Goal: Task Accomplishment & Management: Use online tool/utility

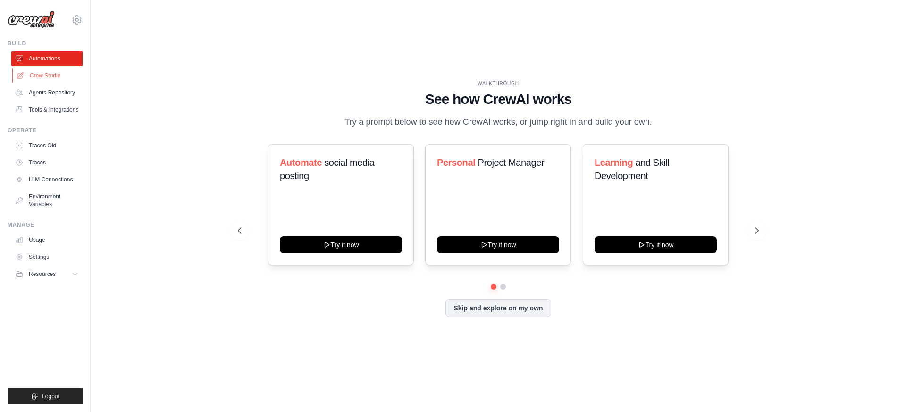
click at [47, 80] on link "Crew Studio" at bounding box center [47, 75] width 71 height 15
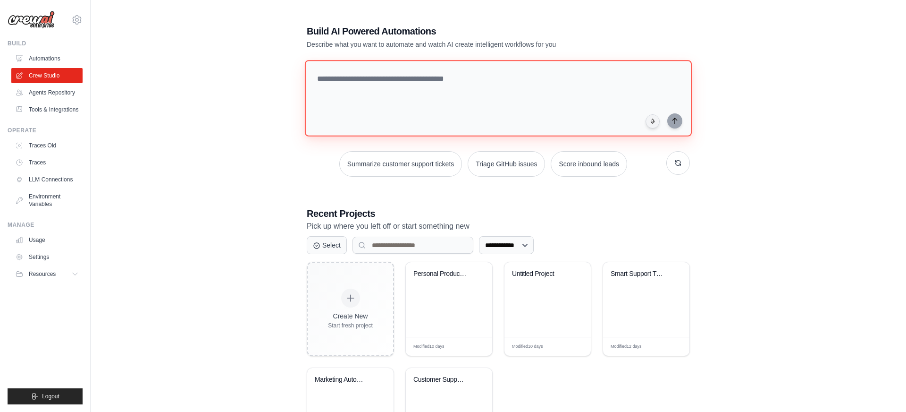
click at [362, 65] on textarea at bounding box center [498, 98] width 387 height 76
type textarea "*"
type textarea "**********"
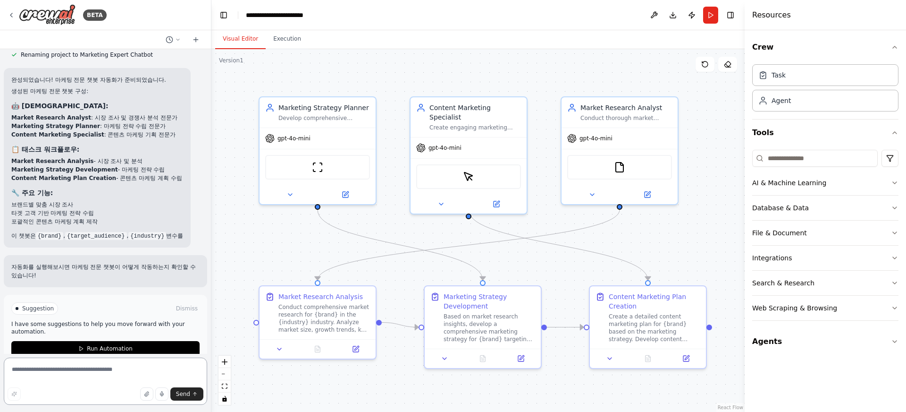
scroll to position [553, 0]
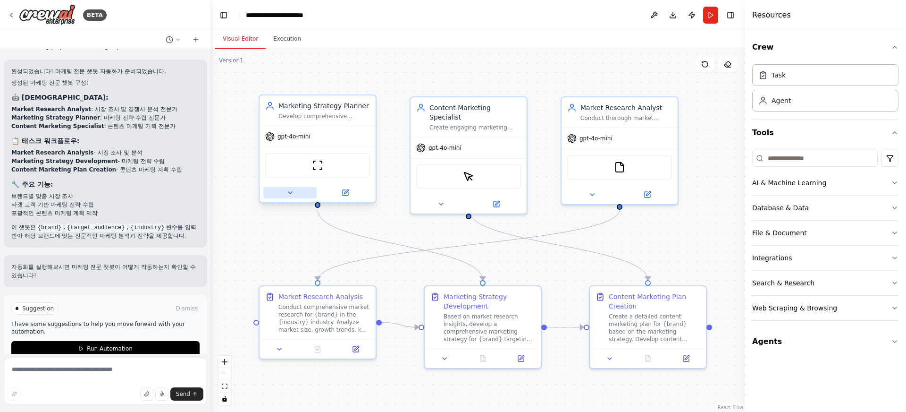
click at [290, 192] on icon at bounding box center [290, 193] width 8 height 8
click at [348, 194] on icon at bounding box center [346, 193] width 8 height 8
click at [352, 193] on button at bounding box center [345, 192] width 53 height 11
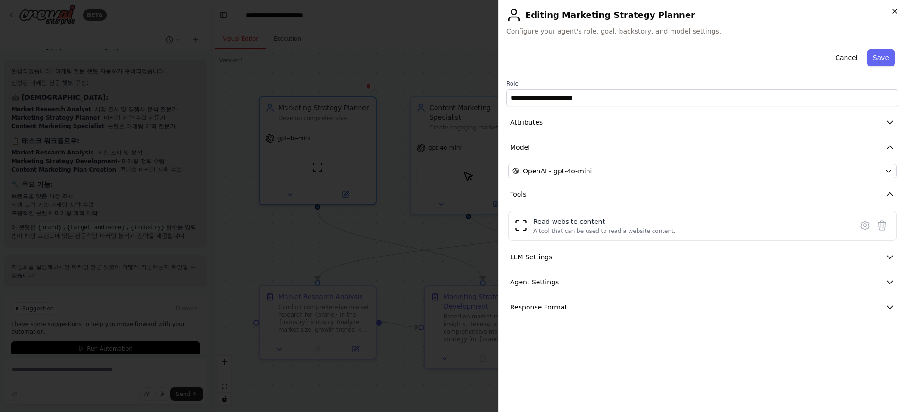
click at [891, 14] on icon "button" at bounding box center [895, 12] width 8 height 8
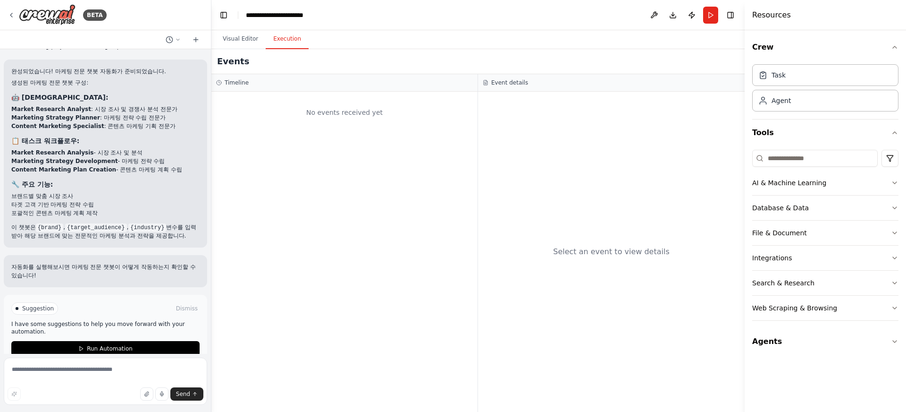
click at [278, 37] on button "Execution" at bounding box center [287, 39] width 43 height 20
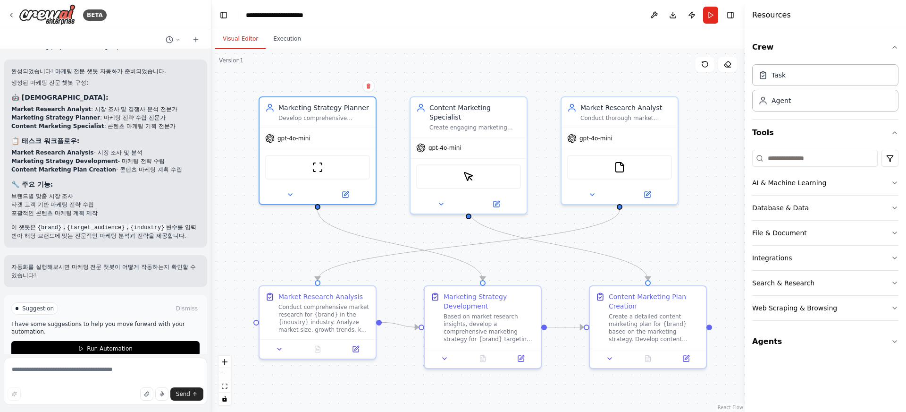
click at [251, 38] on button "Visual Editor" at bounding box center [240, 39] width 50 height 20
click at [288, 39] on button "Execution" at bounding box center [287, 39] width 43 height 20
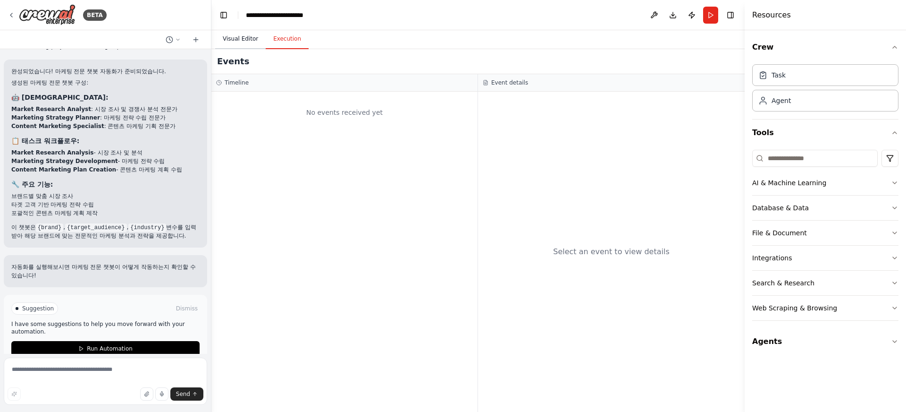
click at [235, 45] on button "Visual Editor" at bounding box center [240, 39] width 50 height 20
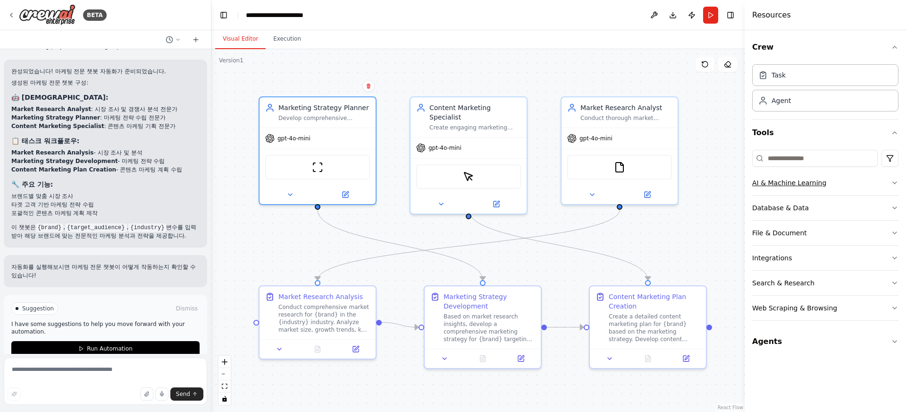
click at [783, 184] on div "AI & Machine Learning" at bounding box center [789, 182] width 74 height 9
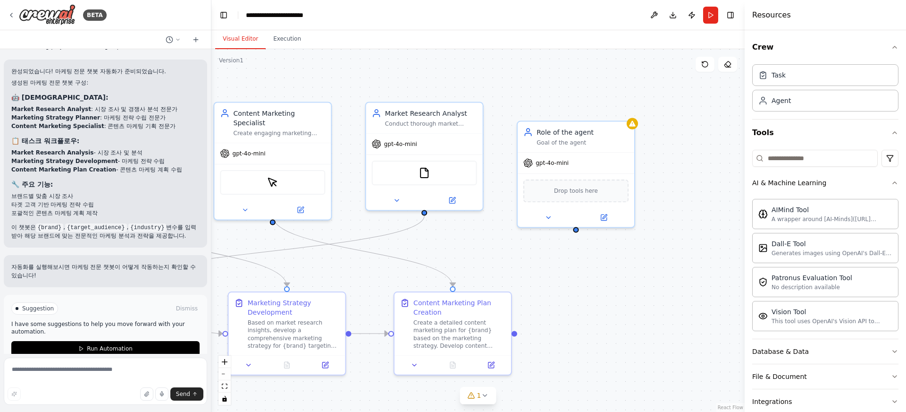
drag, startPoint x: 722, startPoint y: 228, endPoint x: 522, endPoint y: 239, distance: 200.4
click at [522, 238] on div ".deletable-edge-delete-btn { width: 20px; height: 20px; border: 0px solid #ffff…" at bounding box center [477, 230] width 533 height 362
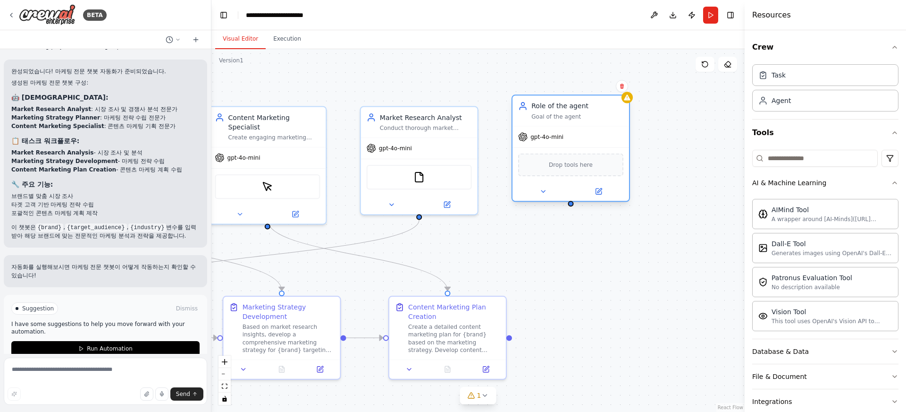
drag, startPoint x: 599, startPoint y: 203, endPoint x: 602, endPoint y: 171, distance: 32.2
click at [602, 171] on div "Drop tools here" at bounding box center [570, 164] width 105 height 23
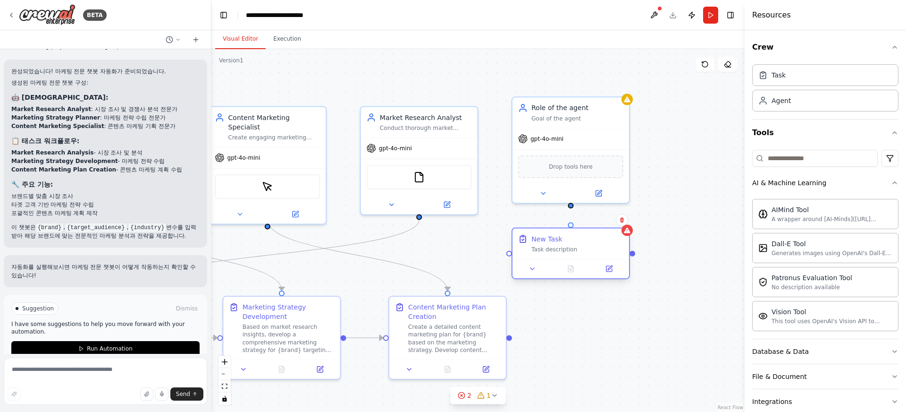
drag, startPoint x: 666, startPoint y: 245, endPoint x: 584, endPoint y: 242, distance: 82.2
click at [584, 243] on div "New Task Task description" at bounding box center [577, 243] width 92 height 19
drag, startPoint x: 571, startPoint y: 208, endPoint x: 571, endPoint y: 235, distance: 27.4
click at [545, 235] on div "Marketing Strategy Planner Develop comprehensive marketing strategies tailored …" at bounding box center [277, 241] width 536 height 364
click at [835, 358] on button "Database & Data" at bounding box center [825, 351] width 146 height 25
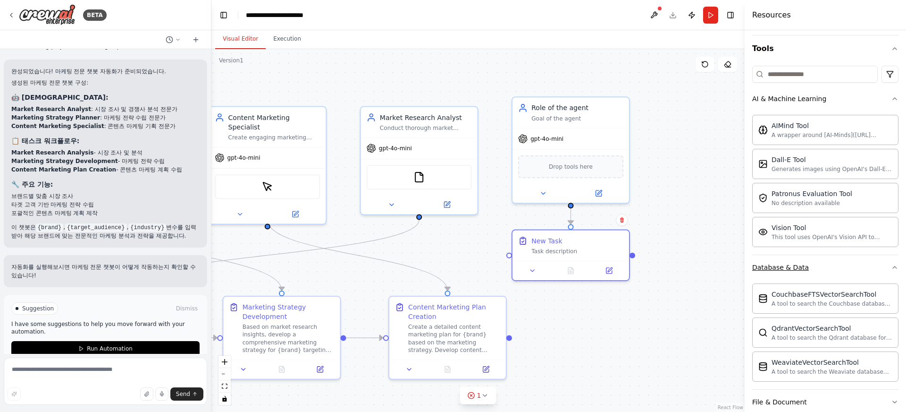
scroll to position [203, 0]
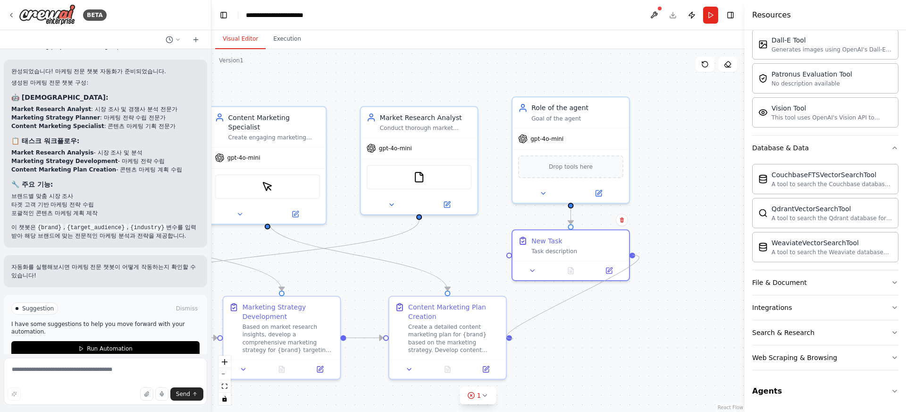
drag, startPoint x: 632, startPoint y: 257, endPoint x: 513, endPoint y: 338, distance: 144.2
click at [513, 338] on div ".deletable-edge-delete-btn { width: 20px; height: 20px; border: 0px solid #ffff…" at bounding box center [477, 230] width 533 height 362
click at [578, 242] on div "New Task" at bounding box center [577, 238] width 92 height 9
click at [609, 142] on div "gpt-4o-mini" at bounding box center [570, 136] width 117 height 21
drag, startPoint x: 580, startPoint y: 240, endPoint x: 700, endPoint y: 168, distance: 140.7
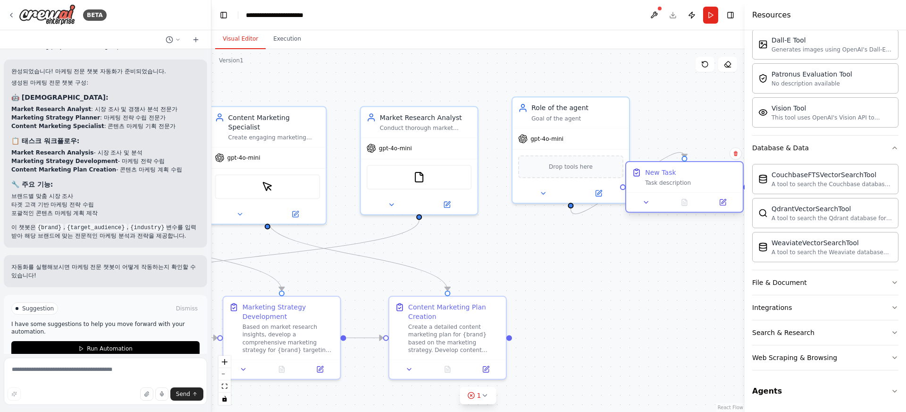
click at [700, 169] on div "New Task" at bounding box center [691, 172] width 92 height 9
click at [479, 394] on span "1" at bounding box center [479, 394] width 4 height 9
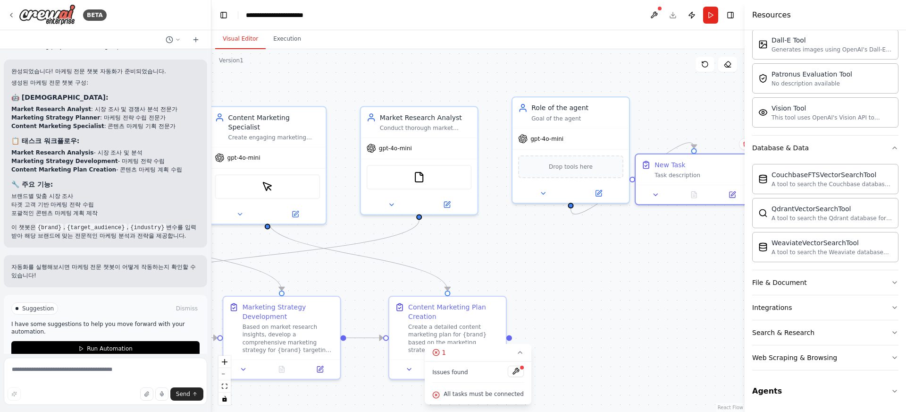
click at [606, 273] on div ".deletable-edge-delete-btn { width: 20px; height: 20px; border: 0px solid #ffff…" at bounding box center [477, 230] width 533 height 362
click at [643, 324] on div ".deletable-edge-delete-btn { width: 20px; height: 20px; border: 0px solid #ffff…" at bounding box center [477, 230] width 533 height 362
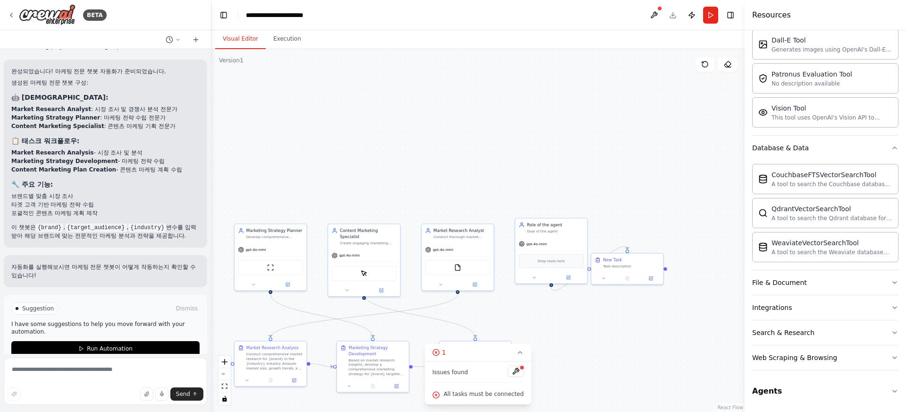
click at [720, 408] on link "React Flow" at bounding box center [730, 406] width 25 height 5
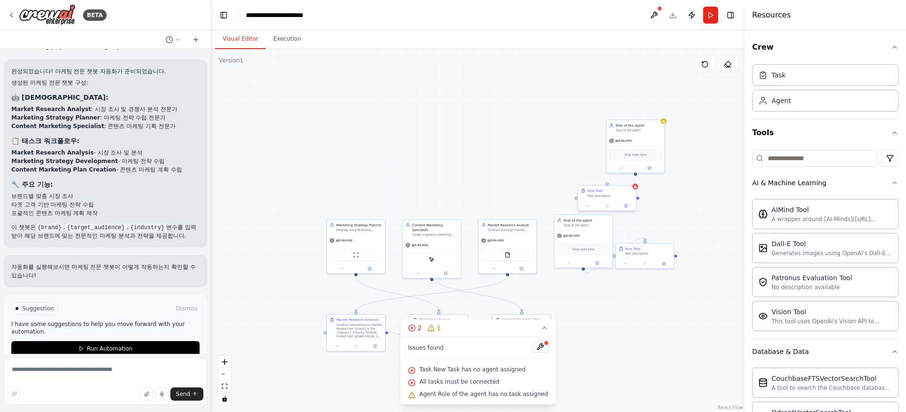
click at [632, 201] on div at bounding box center [607, 206] width 58 height 10
click at [626, 208] on button at bounding box center [626, 206] width 16 height 6
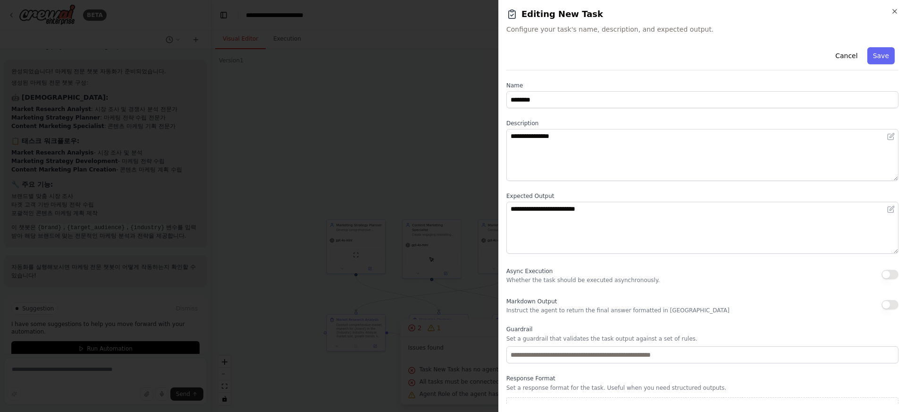
scroll to position [15, 0]
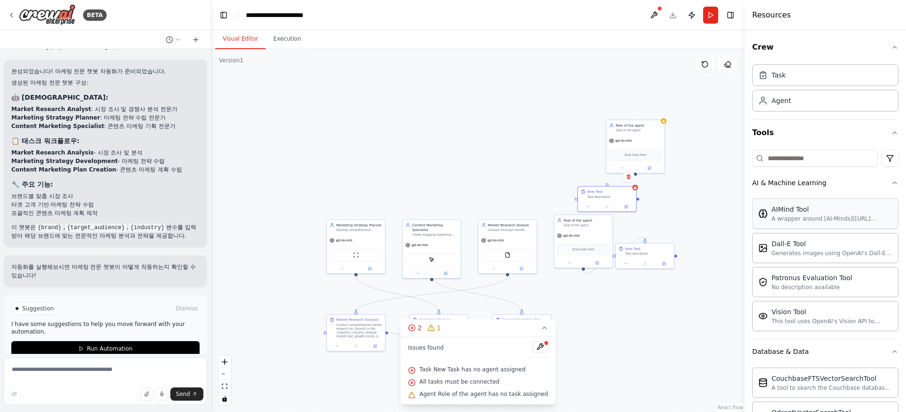
click at [763, 221] on div "AIMind Tool A wrapper around [AI-Minds](https://mindsdb.com/minds). Useful for …" at bounding box center [825, 213] width 134 height 18
click at [830, 334] on div "AIMind Tool A wrapper around [AI-Minds](https://mindsdb.com/minds). Useful for …" at bounding box center [825, 266] width 146 height 143
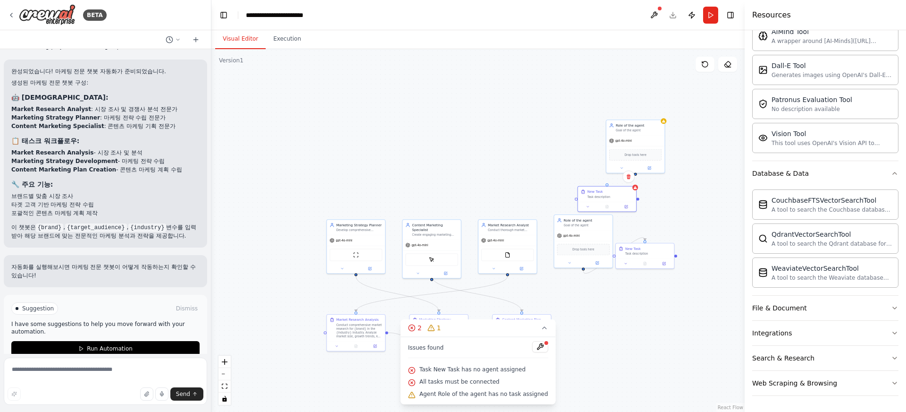
scroll to position [203, 0]
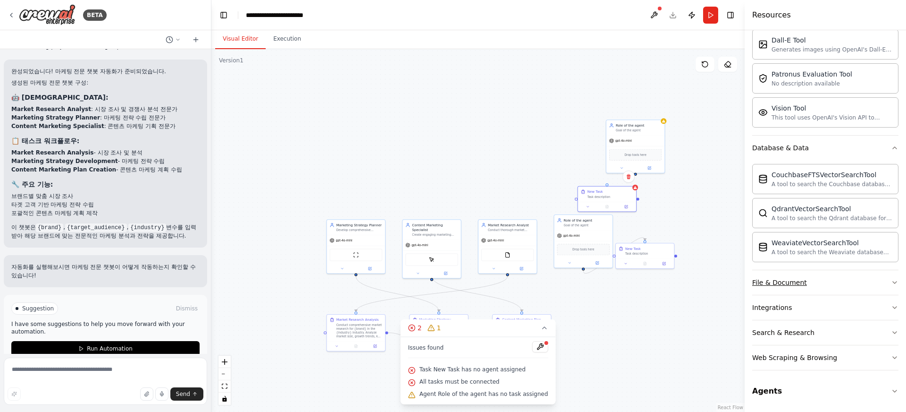
click at [842, 278] on button "File & Document" at bounding box center [825, 282] width 146 height 25
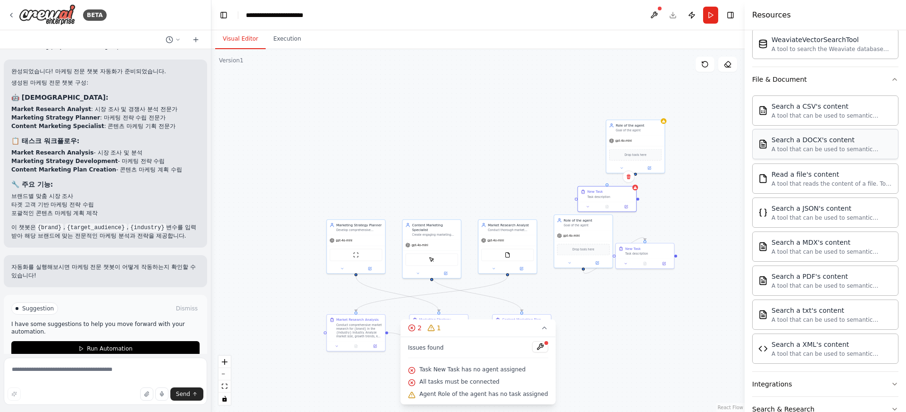
scroll to position [483, 0]
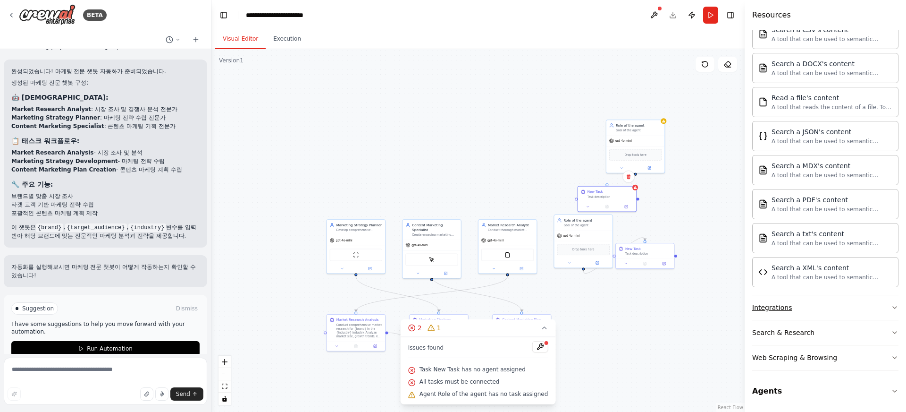
click at [862, 310] on button "Integrations" at bounding box center [825, 307] width 146 height 25
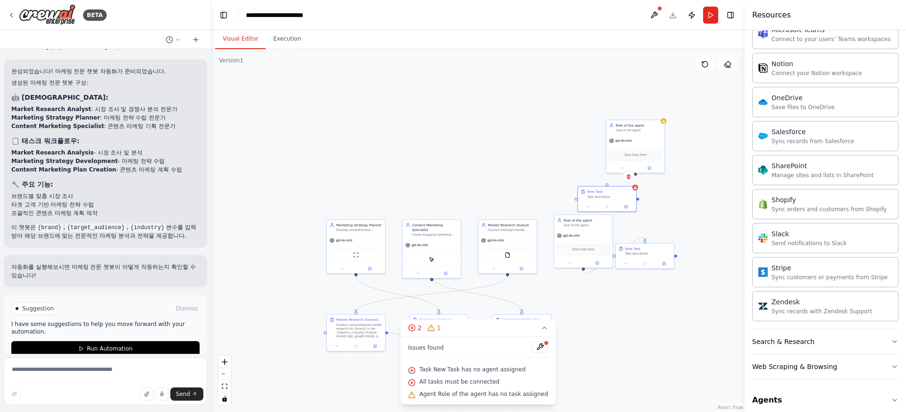
scroll to position [1238, 0]
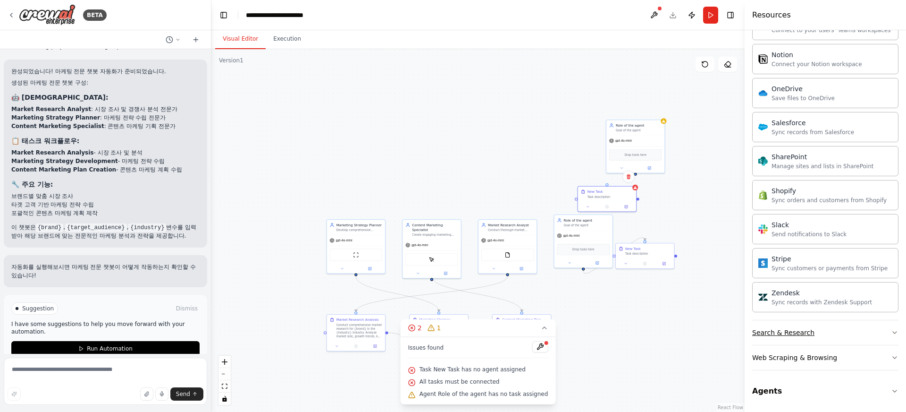
click at [790, 328] on div "Search & Research" at bounding box center [783, 332] width 62 height 9
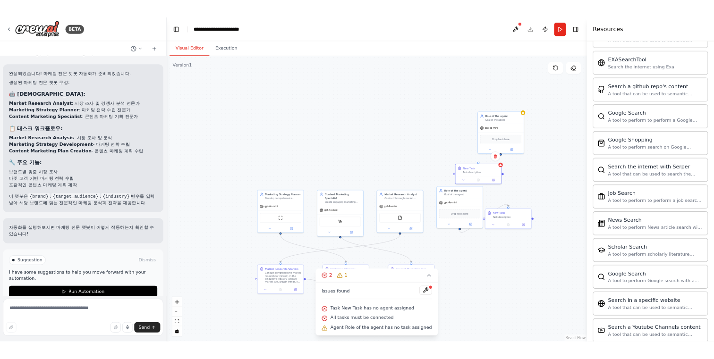
scroll to position [1721, 0]
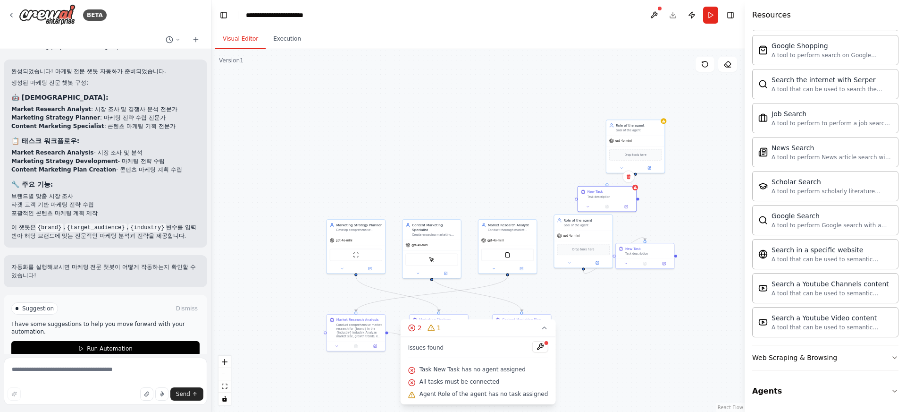
click at [641, 332] on div ".deletable-edge-delete-btn { width: 20px; height: 20px; border: 0px solid #ffff…" at bounding box center [477, 230] width 533 height 362
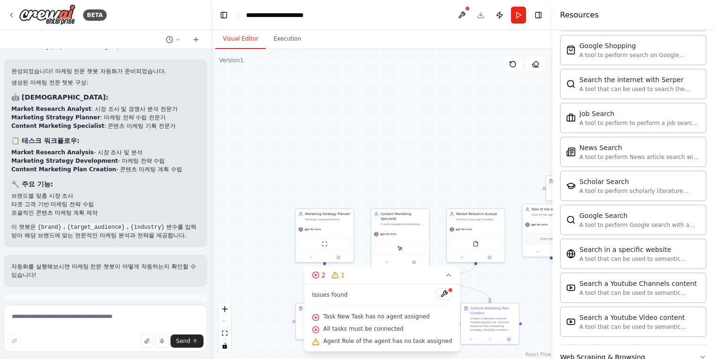
drag, startPoint x: 490, startPoint y: 179, endPoint x: 440, endPoint y: 152, distance: 56.4
click at [440, 152] on div ".deletable-edge-delete-btn { width: 20px; height: 20px; border: 0px solid #ffff…" at bounding box center [381, 204] width 341 height 310
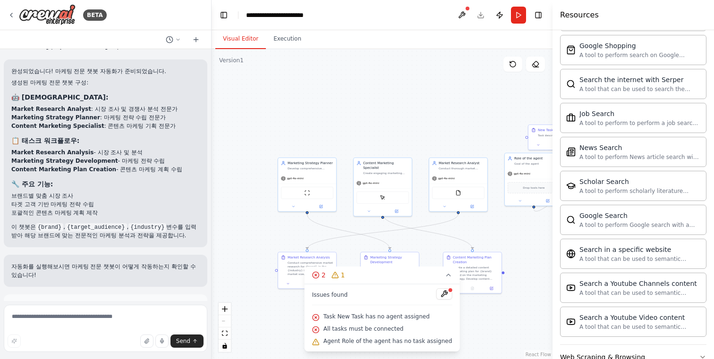
drag, startPoint x: 440, startPoint y: 152, endPoint x: 440, endPoint y: 118, distance: 34.5
click at [440, 118] on div ".deletable-edge-delete-btn { width: 20px; height: 20px; border: 0px solid #ffff…" at bounding box center [381, 204] width 341 height 310
click at [444, 275] on icon at bounding box center [448, 275] width 8 height 8
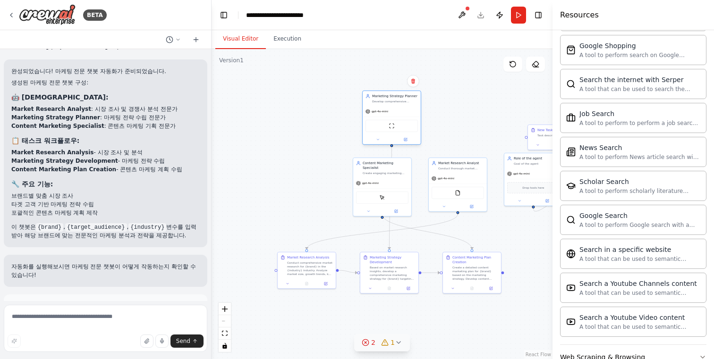
drag, startPoint x: 296, startPoint y: 185, endPoint x: 378, endPoint y: 120, distance: 104.5
click at [378, 120] on div "ScrapeWebsiteTool" at bounding box center [391, 126] width 58 height 18
drag, startPoint x: 381, startPoint y: 170, endPoint x: 474, endPoint y: 102, distance: 114.9
click at [474, 102] on div "Content Marketing Specialist Create engaging marketing content strategies and r…" at bounding box center [472, 101] width 58 height 20
drag, startPoint x: 455, startPoint y: 182, endPoint x: 307, endPoint y: 113, distance: 163.4
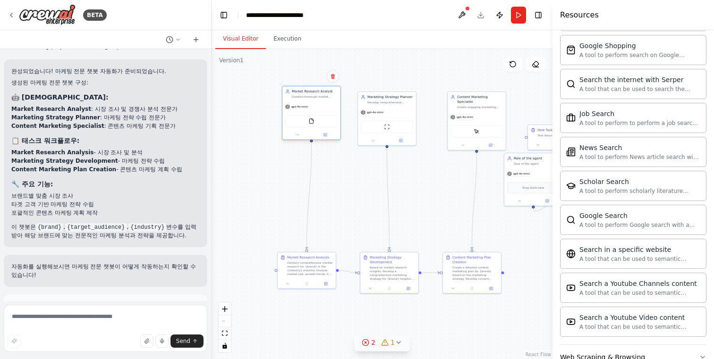
click at [307, 113] on div "gpt-4o-mini FileReadTool" at bounding box center [311, 120] width 58 height 38
drag, startPoint x: 323, startPoint y: 272, endPoint x: 327, endPoint y: 188, distance: 83.6
click at [327, 188] on div "Conduct comprehensive market research for {brand} in the {industry} industry. A…" at bounding box center [315, 187] width 46 height 15
drag, startPoint x: 387, startPoint y: 280, endPoint x: 384, endPoint y: 195, distance: 85.0
click at [384, 195] on div "Marketing Strategy Development Based on market research insights, develop a com…" at bounding box center [387, 182] width 58 height 31
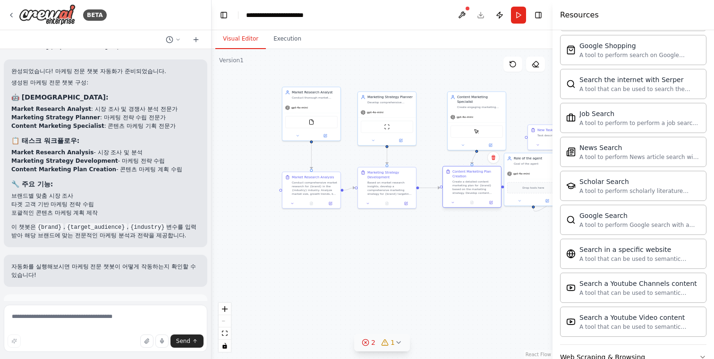
drag, startPoint x: 476, startPoint y: 280, endPoint x: 475, endPoint y: 193, distance: 87.3
click at [475, 193] on div "Content Marketing Plan Creation Create a detailed content marketing plan for {b…" at bounding box center [472, 182] width 58 height 31
drag, startPoint x: 478, startPoint y: 130, endPoint x: 467, endPoint y: 129, distance: 11.4
click at [467, 129] on div "ScrapeElementFromWebsiteTool" at bounding box center [462, 131] width 52 height 12
click at [455, 285] on div ".deletable-edge-delete-btn { width: 20px; height: 20px; border: 0px solid #ffff…" at bounding box center [381, 204] width 341 height 310
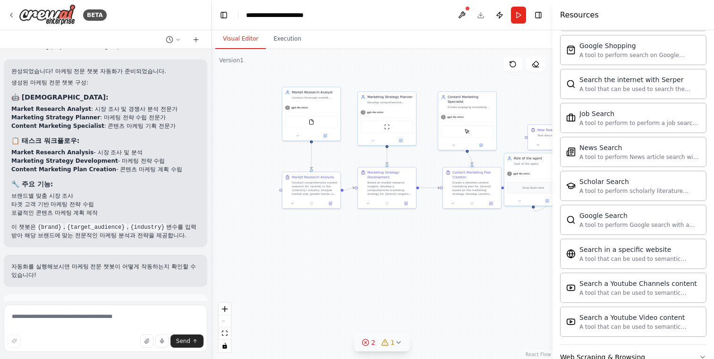
click at [330, 252] on div ".deletable-edge-delete-btn { width: 20px; height: 20px; border: 0px solid #ffff…" at bounding box center [381, 204] width 341 height 310
click at [11, 11] on icon at bounding box center [12, 15] width 8 height 8
